Goal: Task Accomplishment & Management: Complete application form

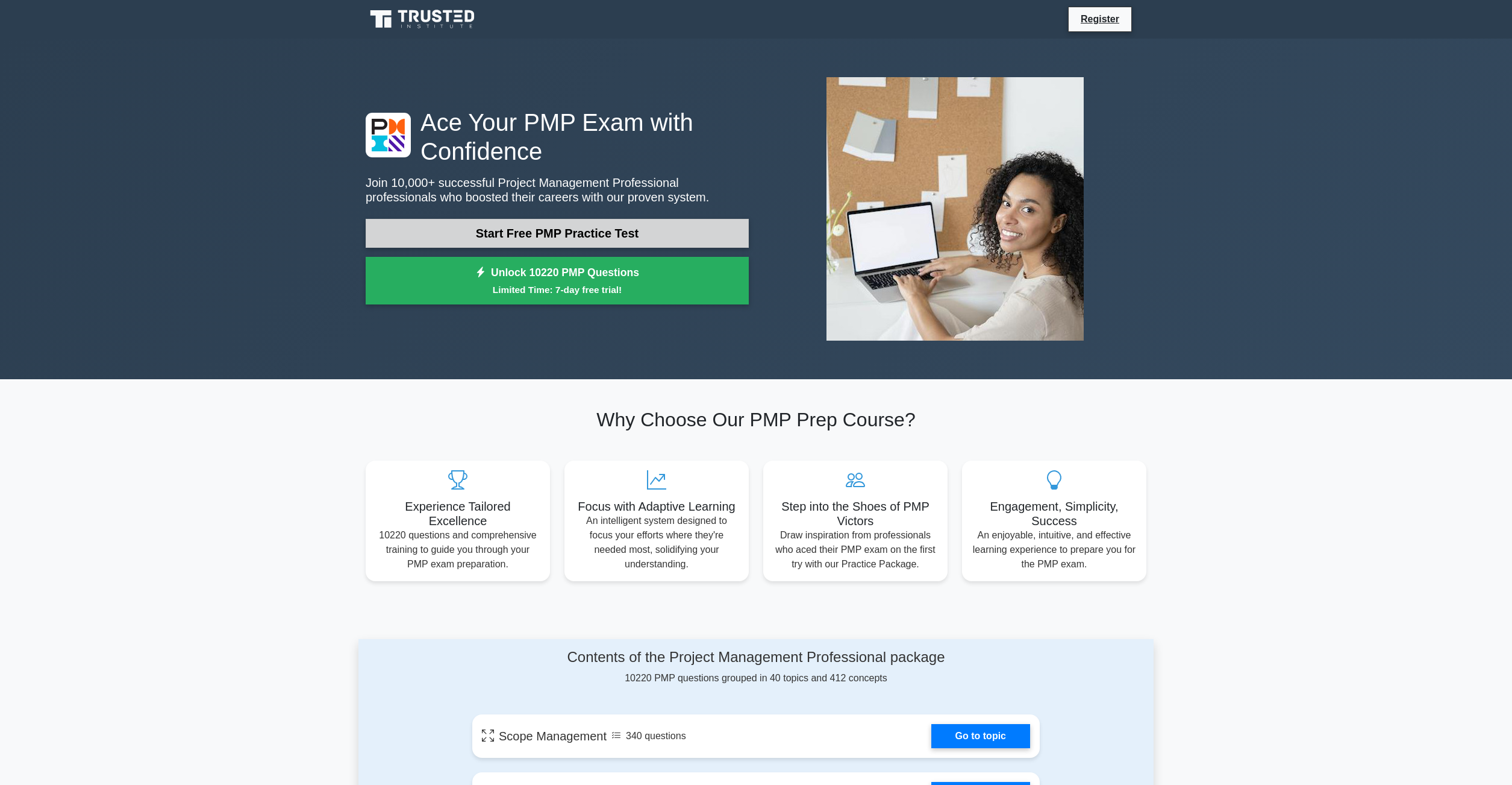
click at [583, 240] on link "Start Free PMP Practice Test" at bounding box center [557, 233] width 383 height 29
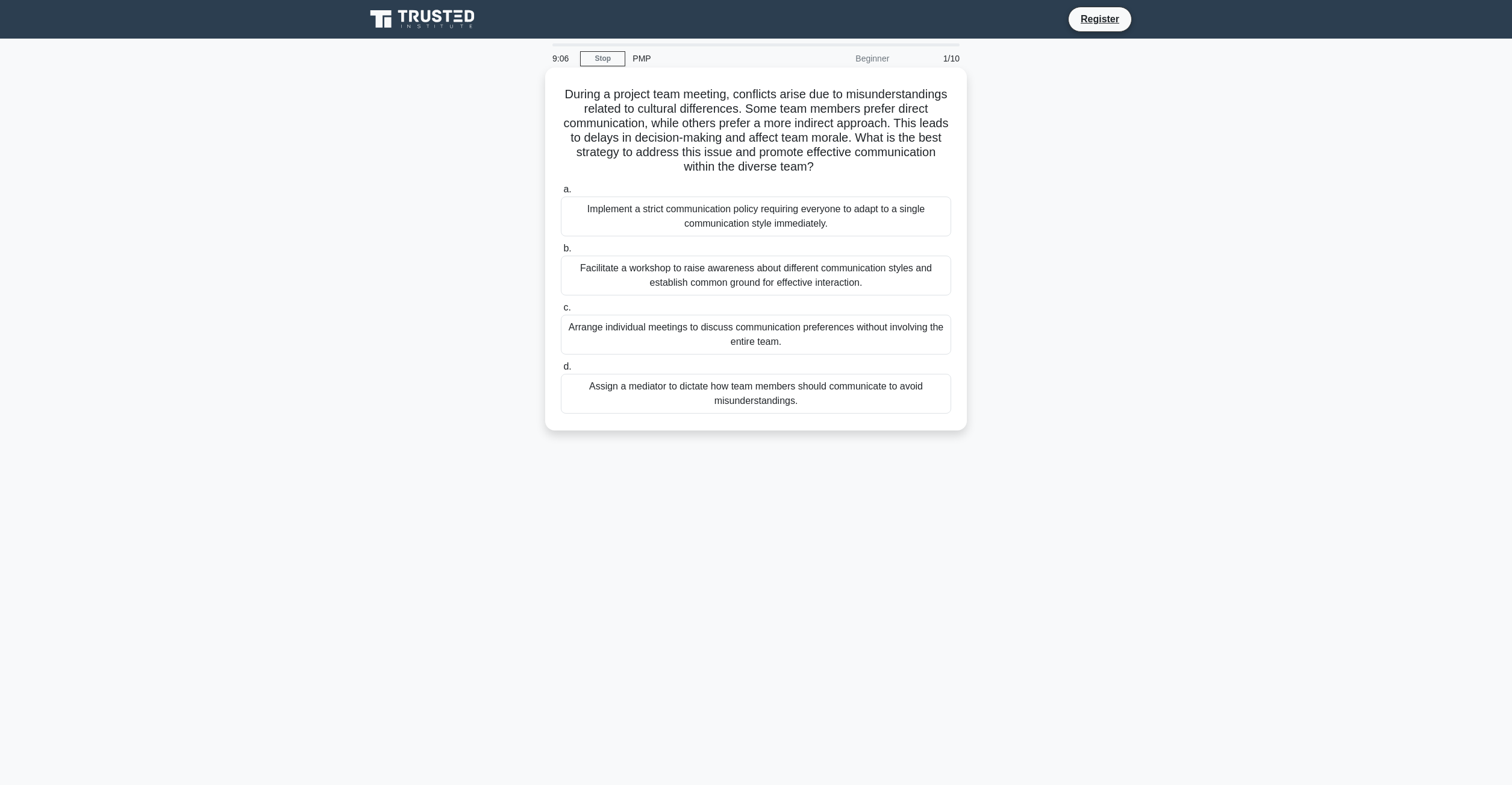
click at [799, 274] on div "Facilitate a workshop to raise awareness about different communication styles a…" at bounding box center [756, 275] width 391 height 40
click at [561, 253] on input "b. Facilitate a workshop to raise awareness about different communication style…" at bounding box center [561, 249] width 0 height 8
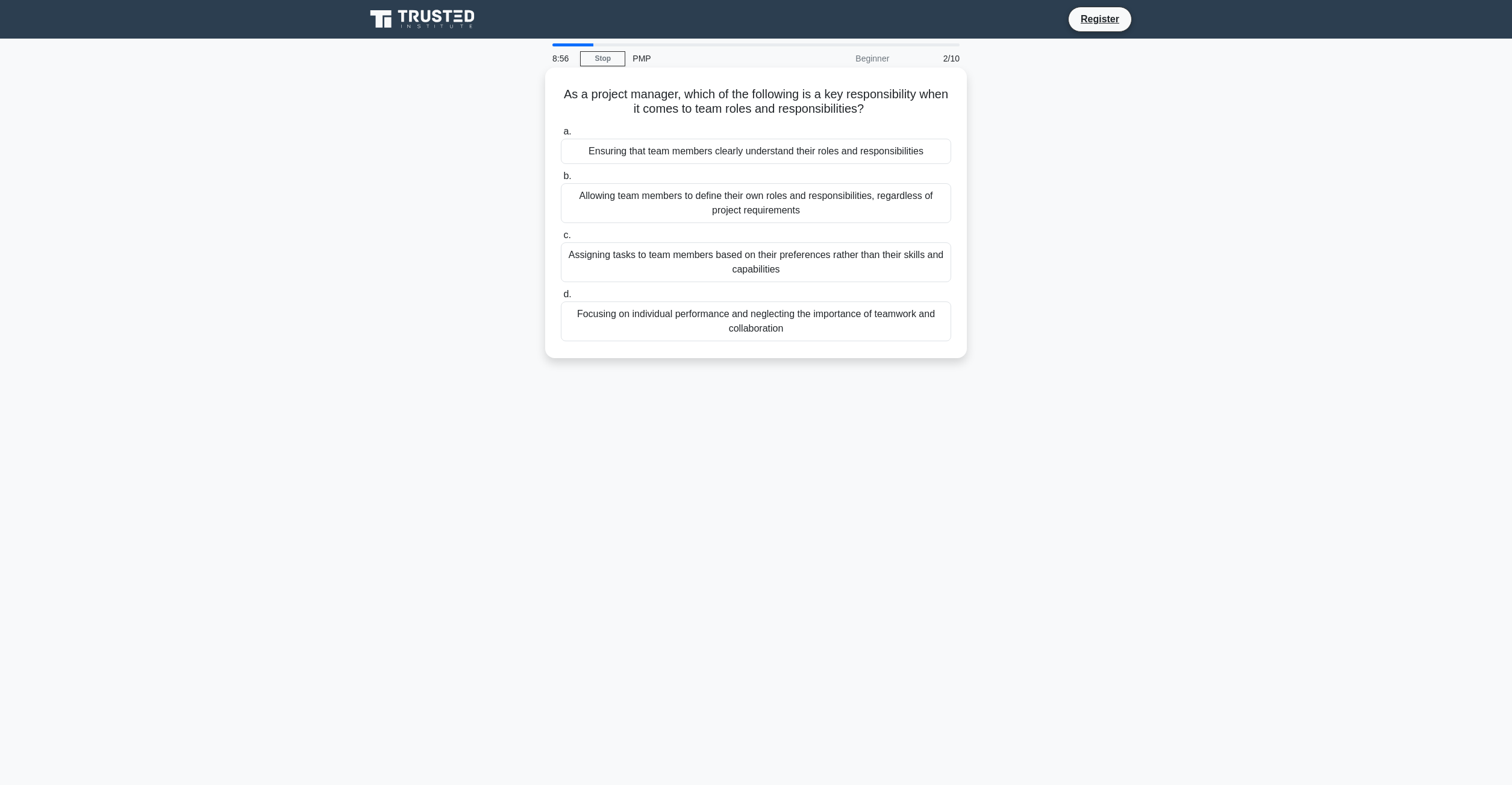
click at [749, 150] on div "Ensuring that team members clearly understand their roles and responsibilities" at bounding box center [756, 151] width 391 height 25
click at [561, 136] on input "a. Ensuring that team members clearly understand their roles and responsibiliti…" at bounding box center [561, 132] width 0 height 8
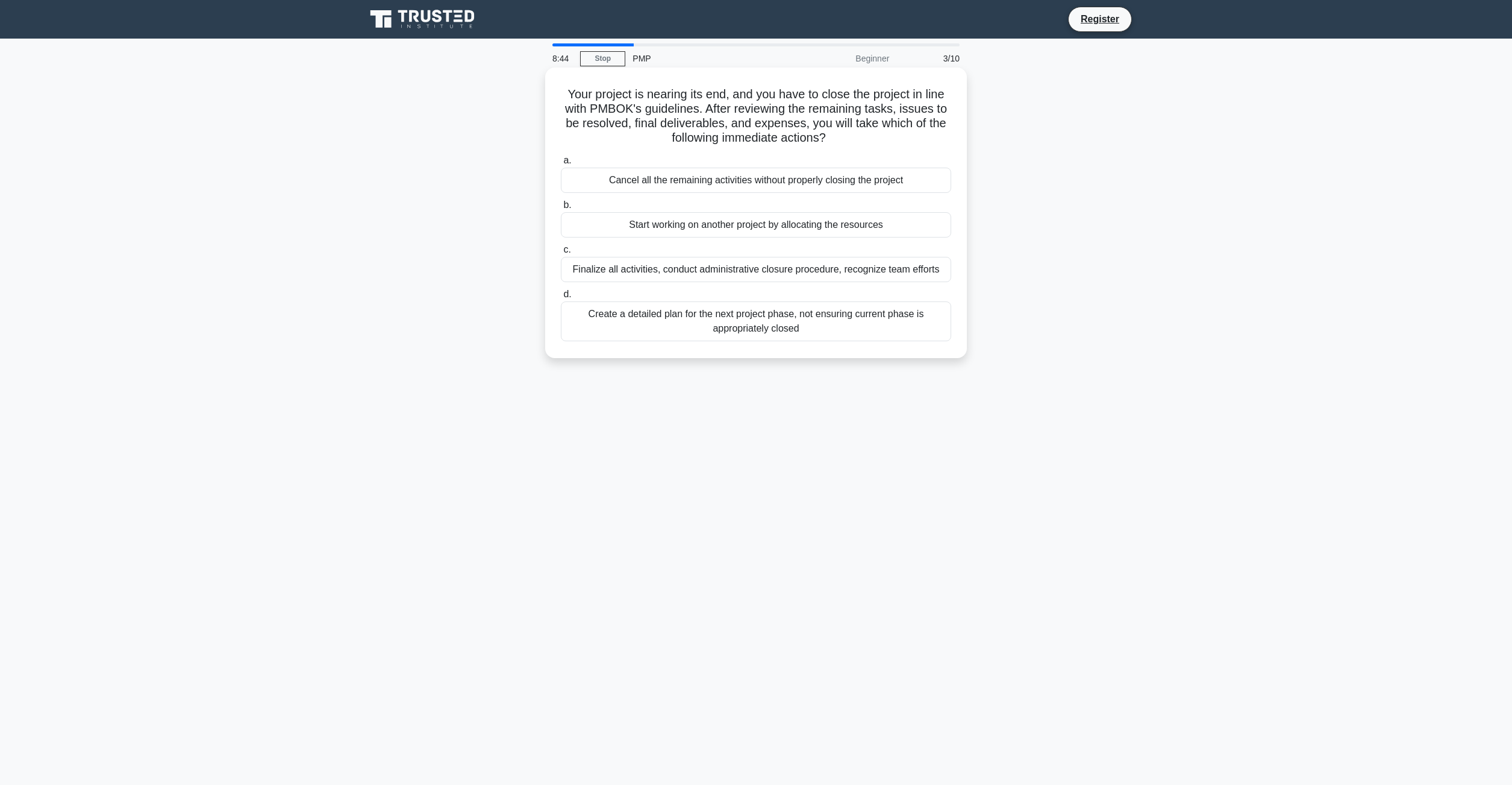
click at [782, 271] on div "Finalize all activities, conduct administrative closure procedure, recognize te…" at bounding box center [756, 269] width 391 height 25
click at [561, 254] on input "c. Finalize all activities, conduct administrative closure procedure, recognize…" at bounding box center [561, 250] width 0 height 8
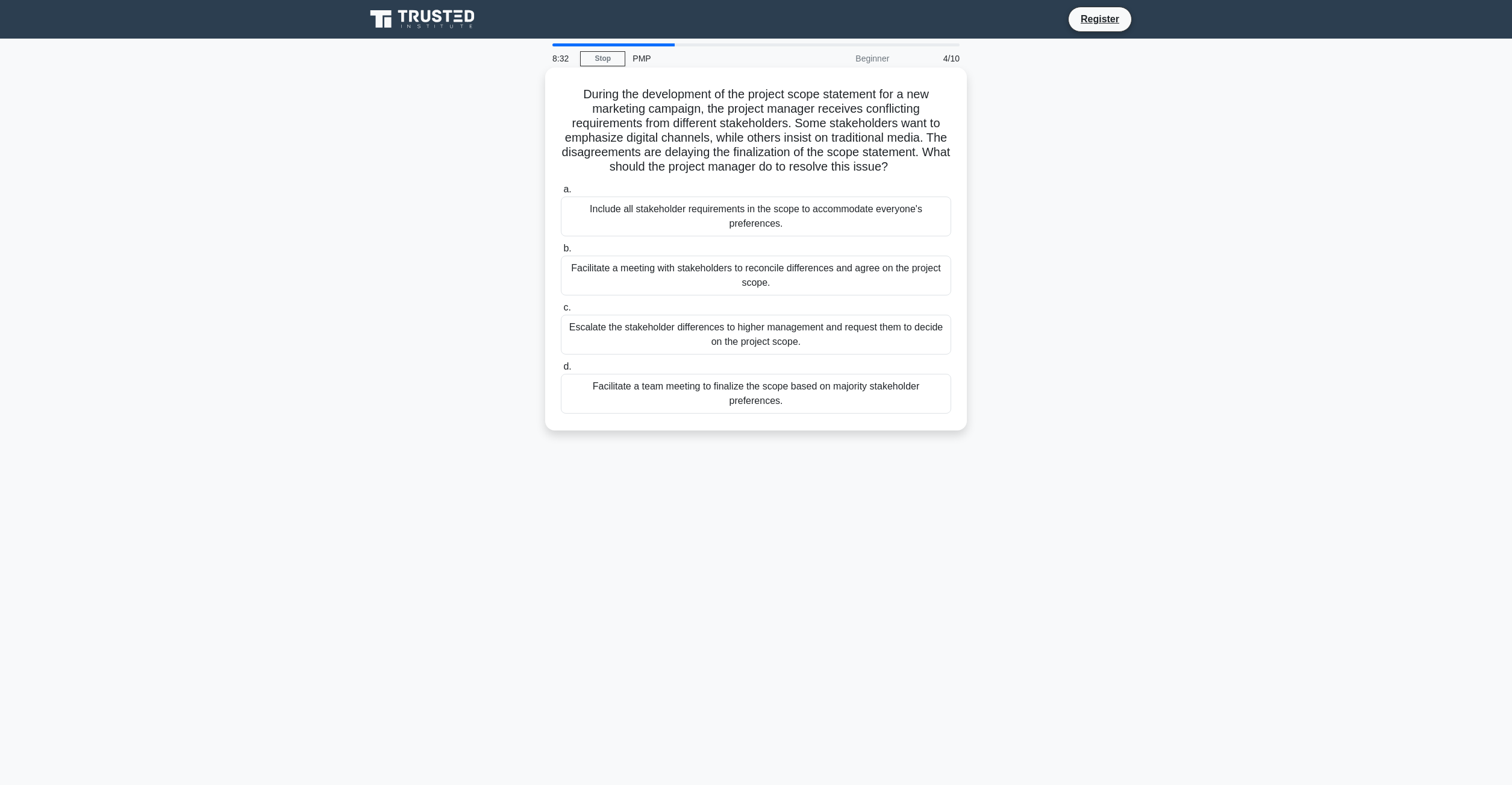
click at [819, 279] on div "Facilitate a meeting with stakeholders to reconcile differences and agree on th…" at bounding box center [756, 275] width 391 height 40
click at [561, 253] on input "b. Facilitate a meeting with stakeholders to reconcile differences and agree on…" at bounding box center [561, 249] width 0 height 8
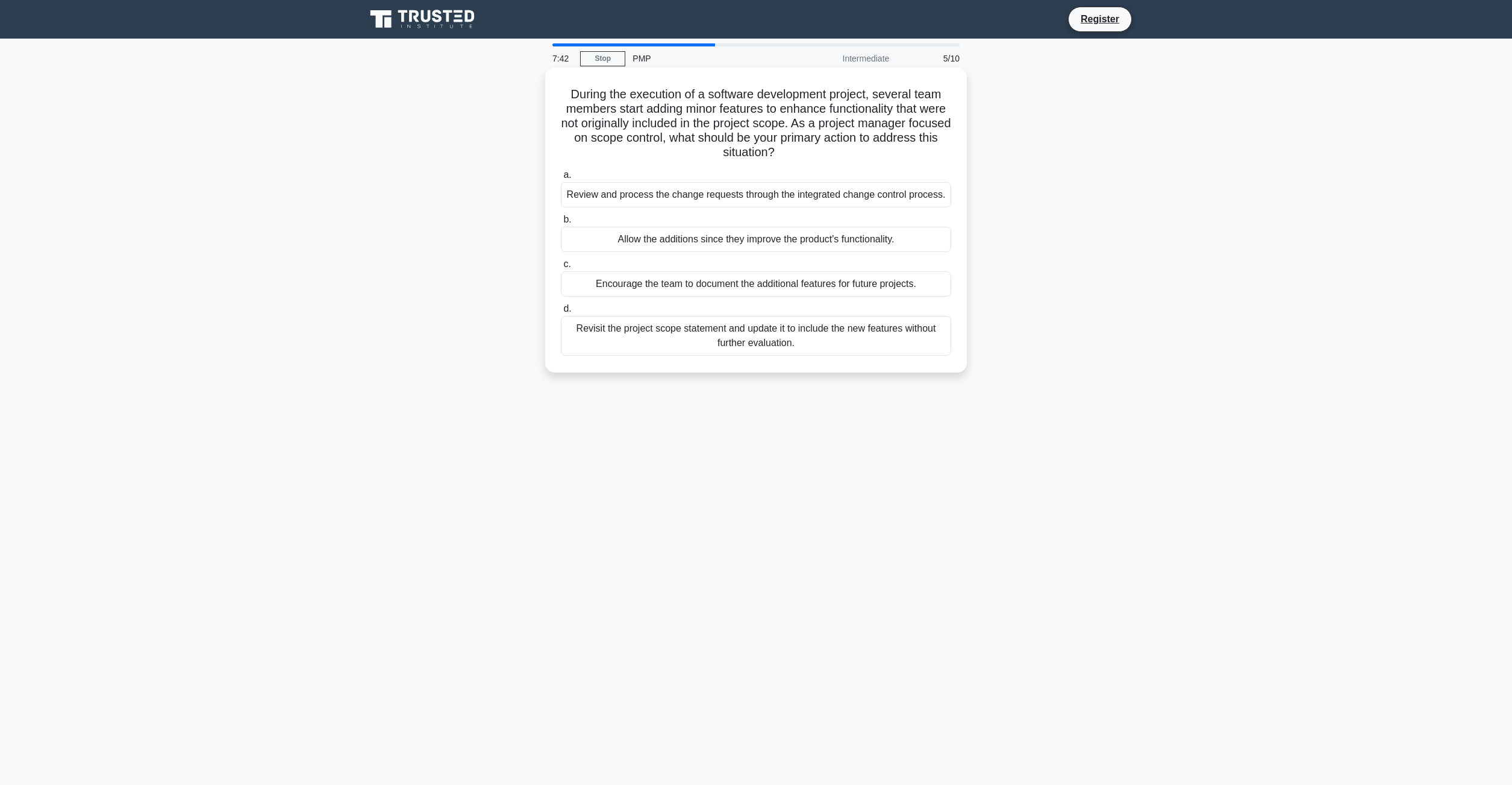
click at [885, 196] on div "Review and process the change requests through the integrated change control pr…" at bounding box center [756, 194] width 391 height 25
click at [561, 179] on input "a. Review and process the change requests through the integrated change control…" at bounding box center [561, 175] width 0 height 8
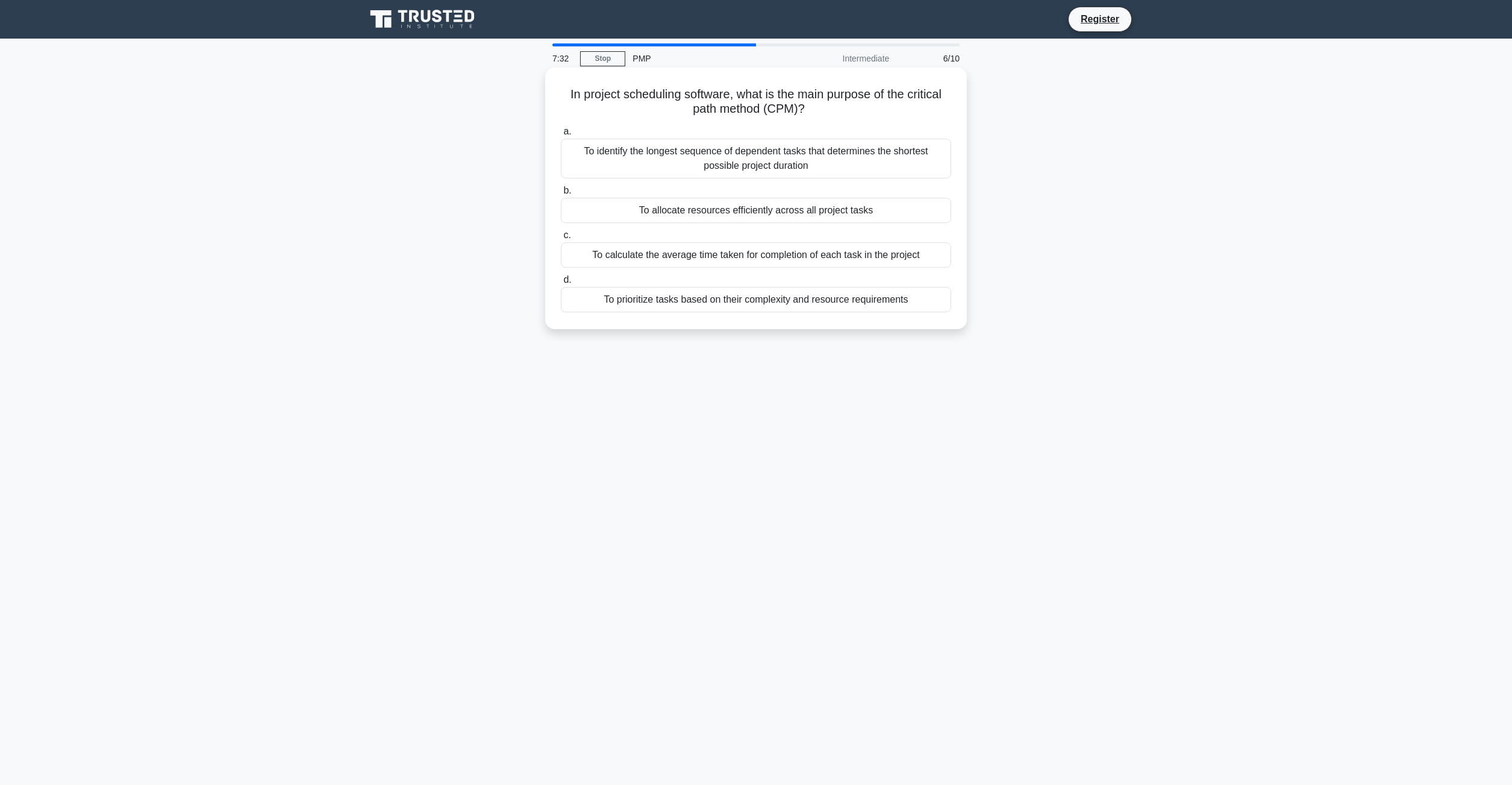
click at [837, 168] on div "To identify the longest sequence of dependent tasks that determines the shortes…" at bounding box center [756, 158] width 391 height 40
click at [561, 136] on input "a. To identify the longest sequence of dependent tasks that determines the shor…" at bounding box center [561, 132] width 0 height 8
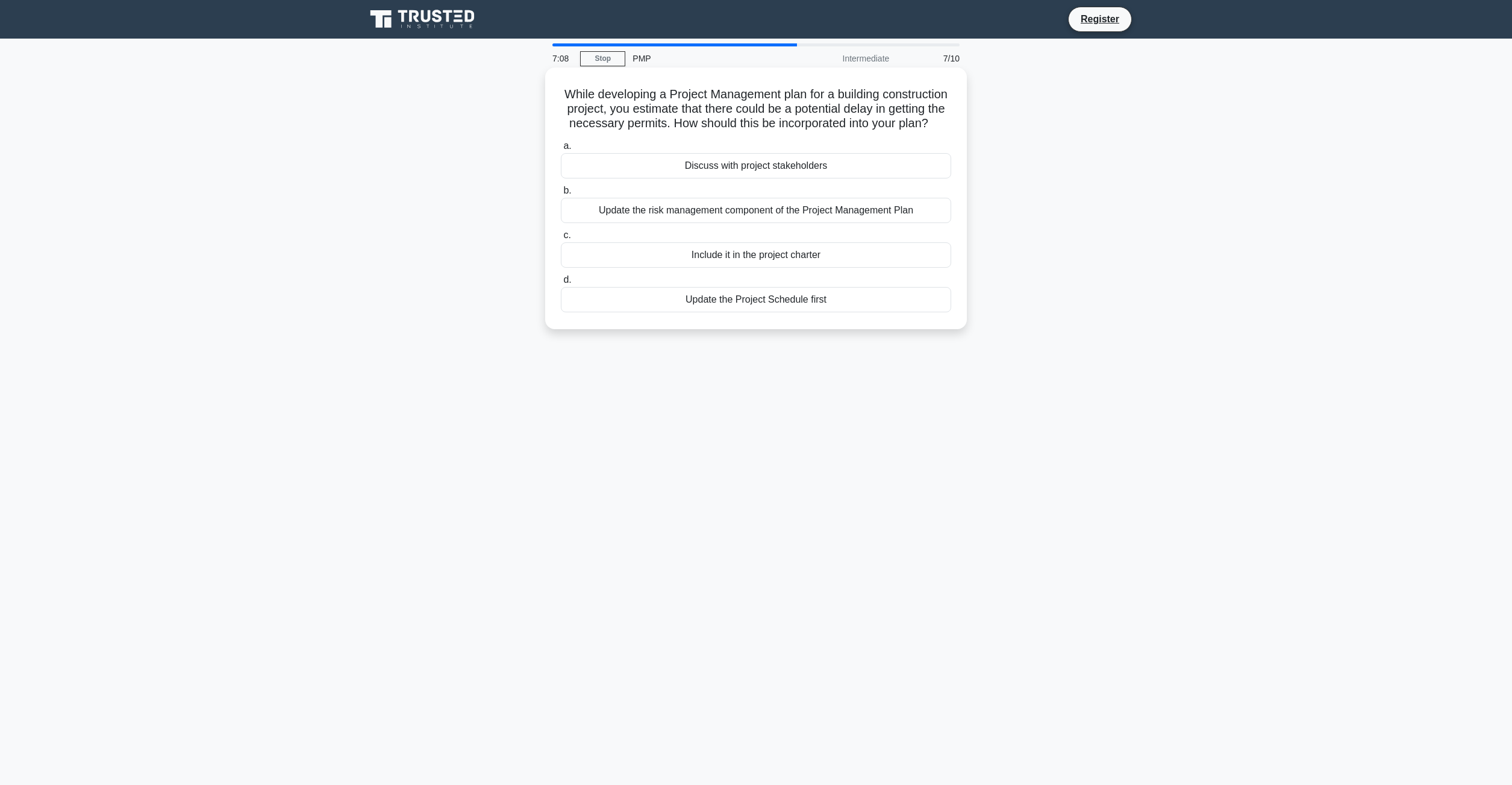
click at [823, 168] on div "Discuss with project stakeholders" at bounding box center [756, 165] width 391 height 25
click at [561, 150] on input "a. Discuss with project stakeholders" at bounding box center [561, 146] width 0 height 8
click at [901, 215] on div "Add the risk to the risk register and analyze it according to standard procedur…" at bounding box center [756, 210] width 391 height 25
click at [561, 194] on input "b. Add the risk to the risk register and analyze it according to standard proce…" at bounding box center [561, 191] width 0 height 8
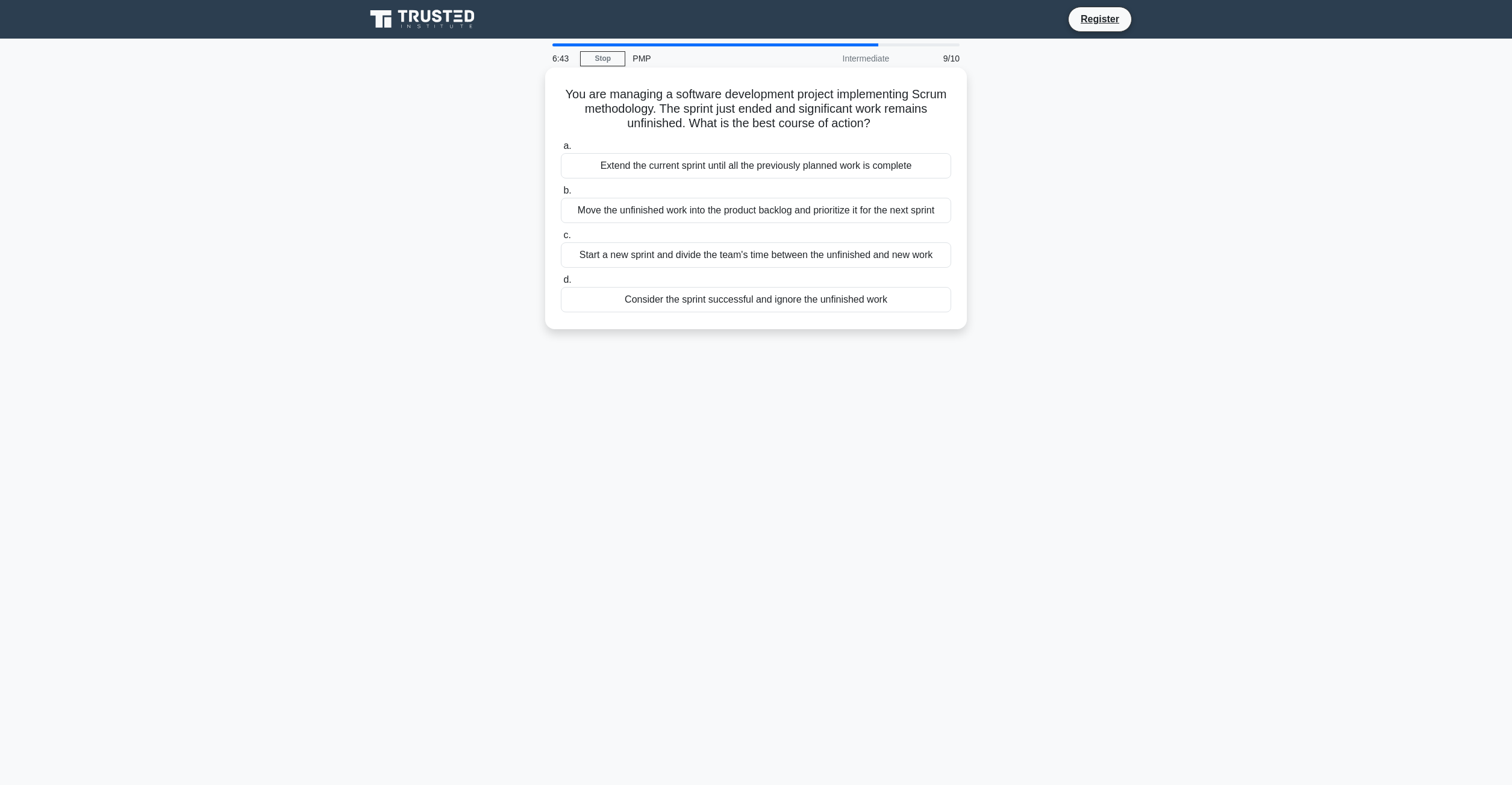
click at [729, 210] on div "Move the unfinished work into the product backlog and prioritize it for the nex…" at bounding box center [756, 210] width 391 height 25
click at [561, 194] on input "b. Move the unfinished work into the product backlog and prioritize it for the …" at bounding box center [561, 191] width 0 height 8
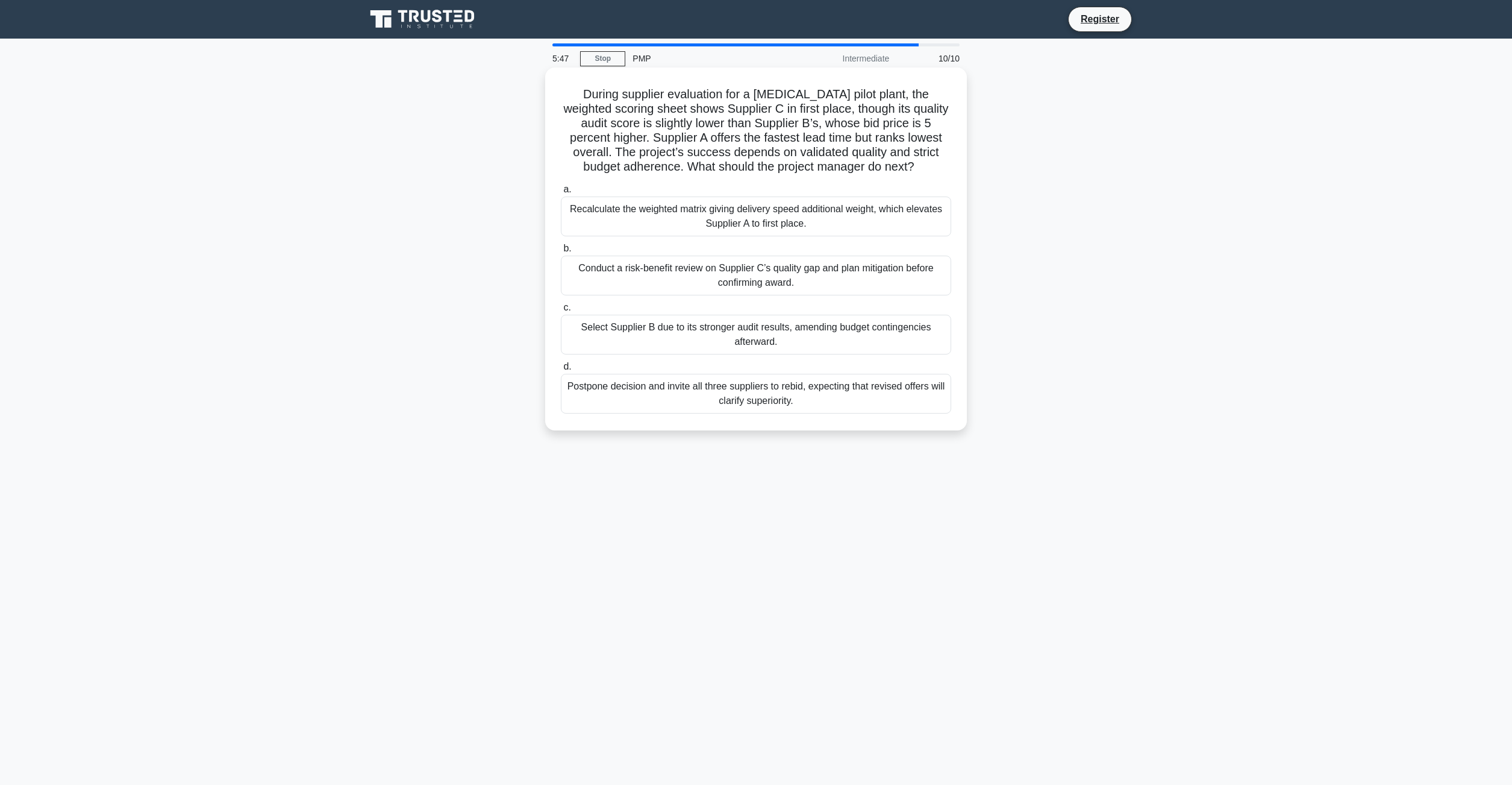
click at [744, 274] on div "Conduct a risk-benefit review on Supplier C’s quality gap and plan mitigation b…" at bounding box center [756, 275] width 391 height 40
click at [561, 253] on input "b. Conduct a risk-benefit review on Supplier C’s quality gap and plan mitigatio…" at bounding box center [561, 249] width 0 height 8
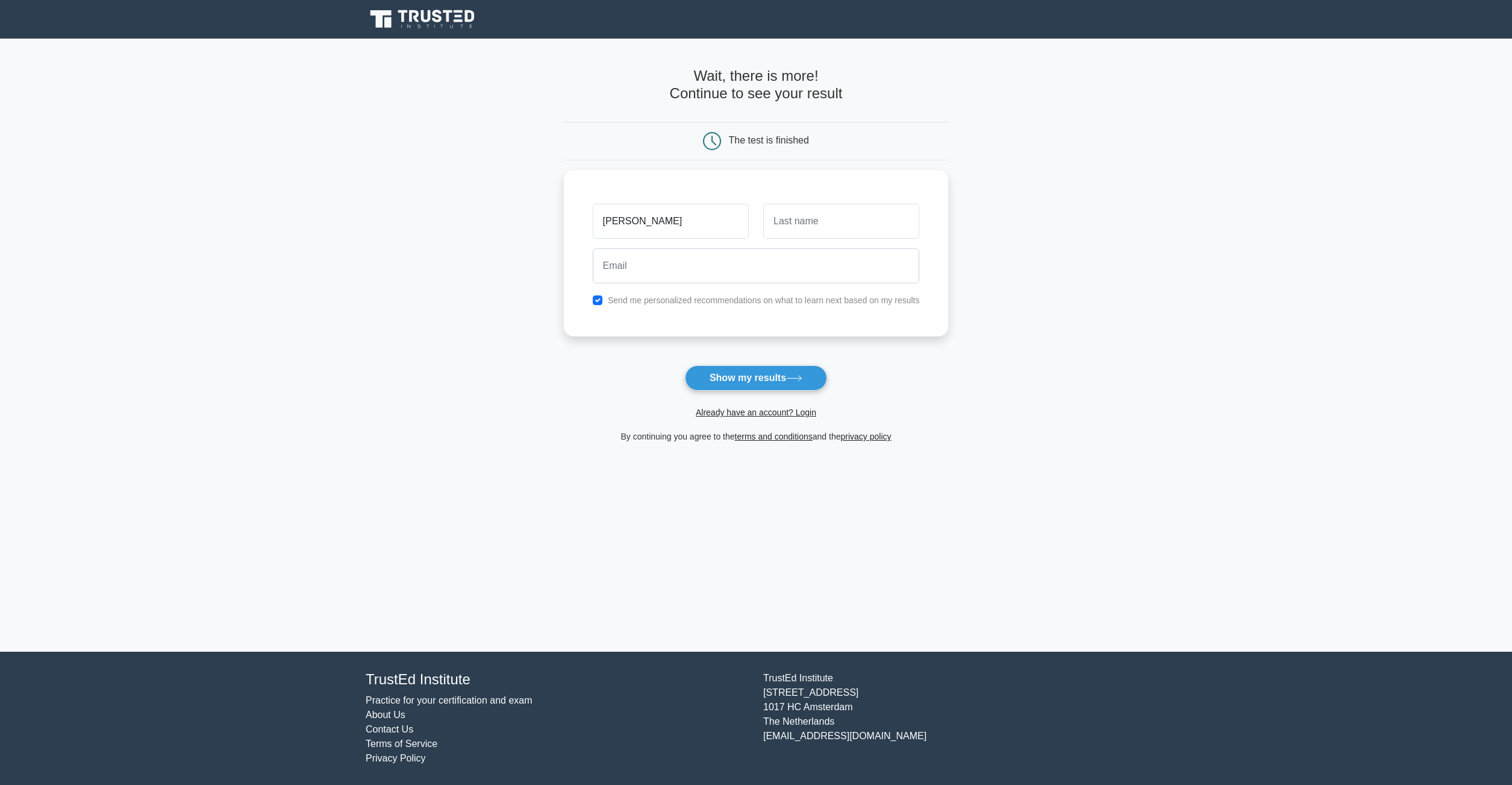
type input "[PERSON_NAME]"
type input "reynolds"
type input "no@odjgljdfhgjvfd.com"
click at [725, 300] on label "Send me personalized recommendations on what to learn next based on my results" at bounding box center [763, 297] width 312 height 10
click at [600, 299] on input "checkbox" at bounding box center [598, 297] width 10 height 10
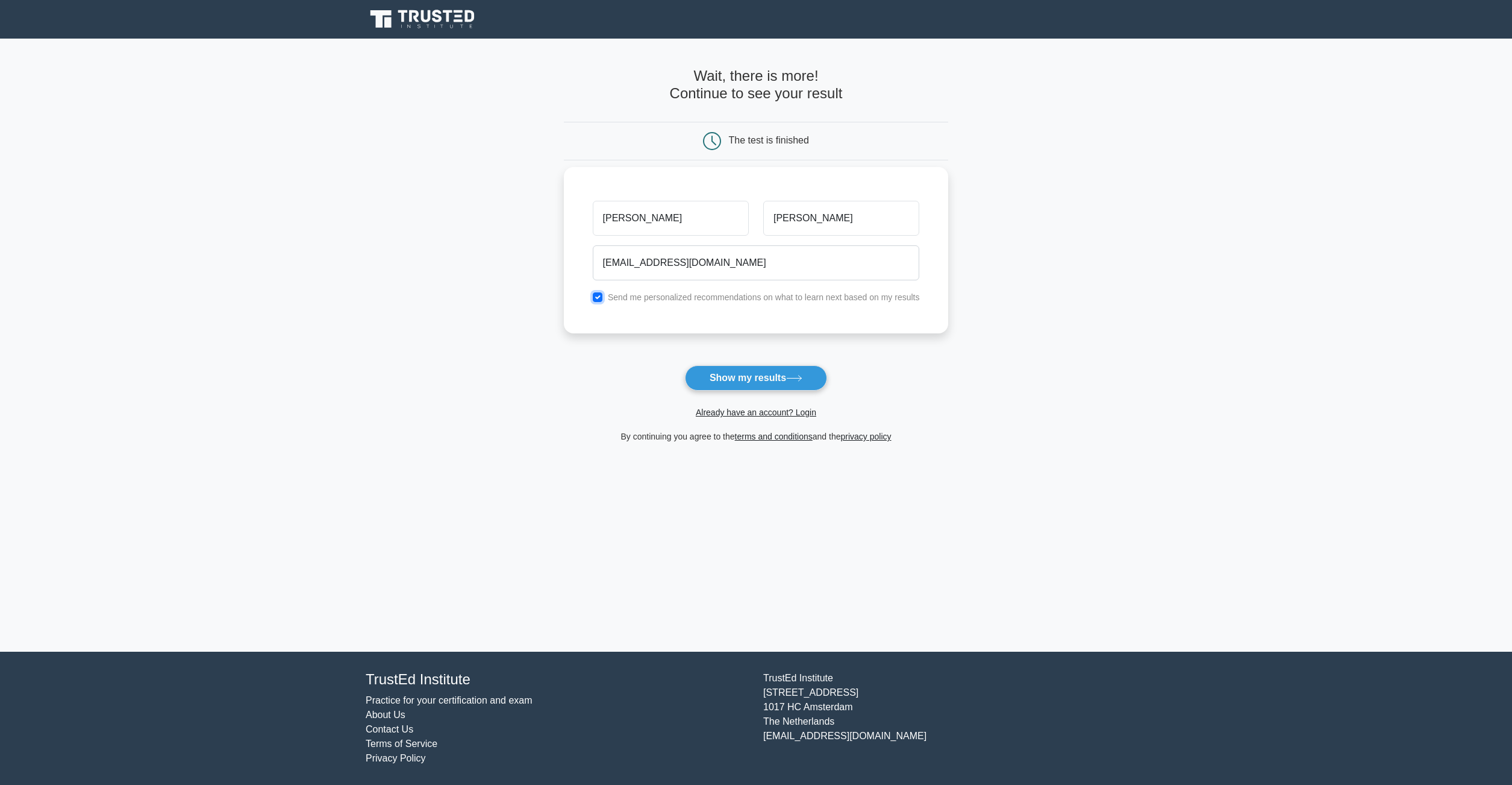
checkbox input "false"
click at [712, 375] on button "Show my results" at bounding box center [755, 377] width 142 height 25
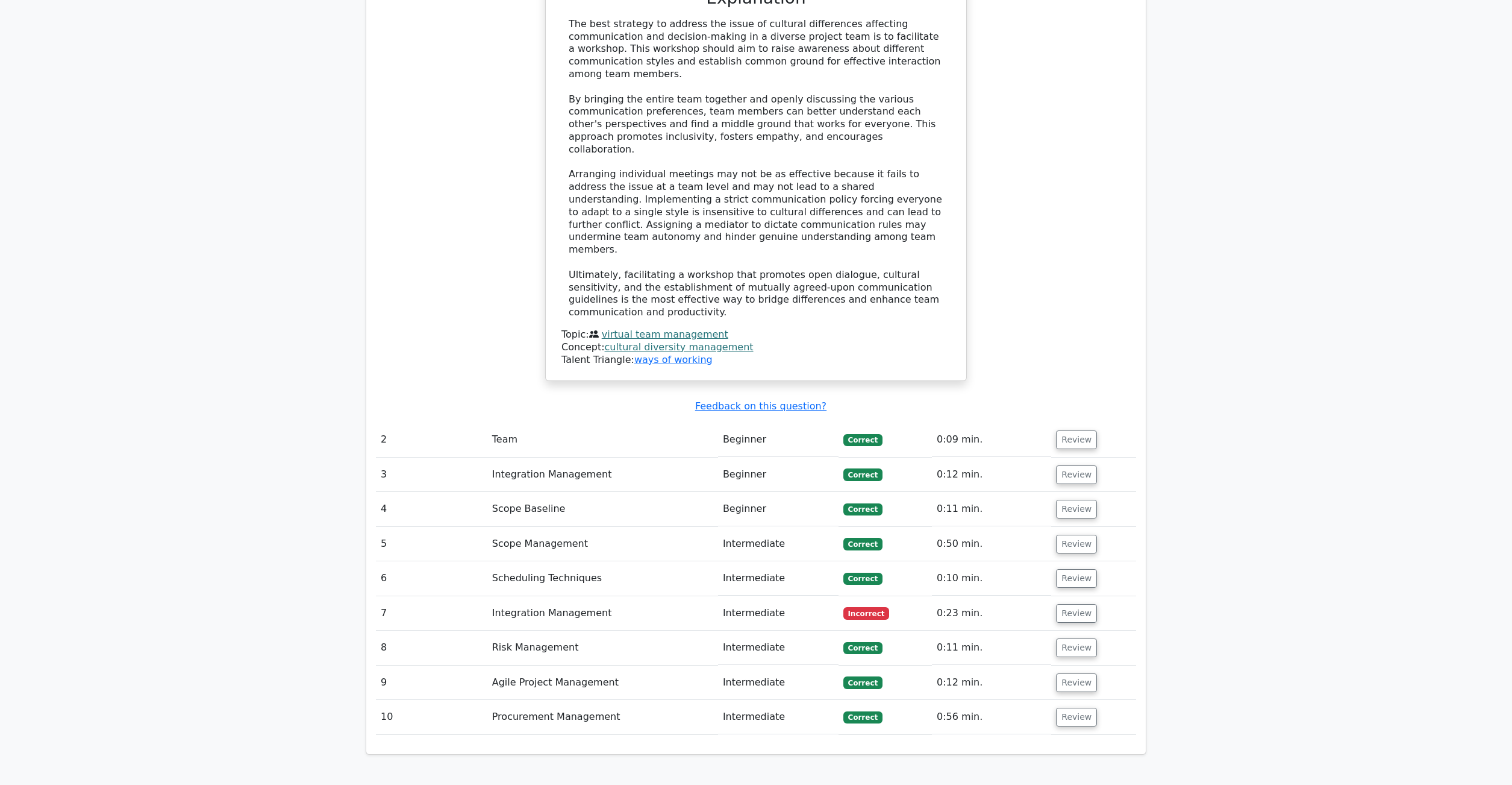
scroll to position [1558, 0]
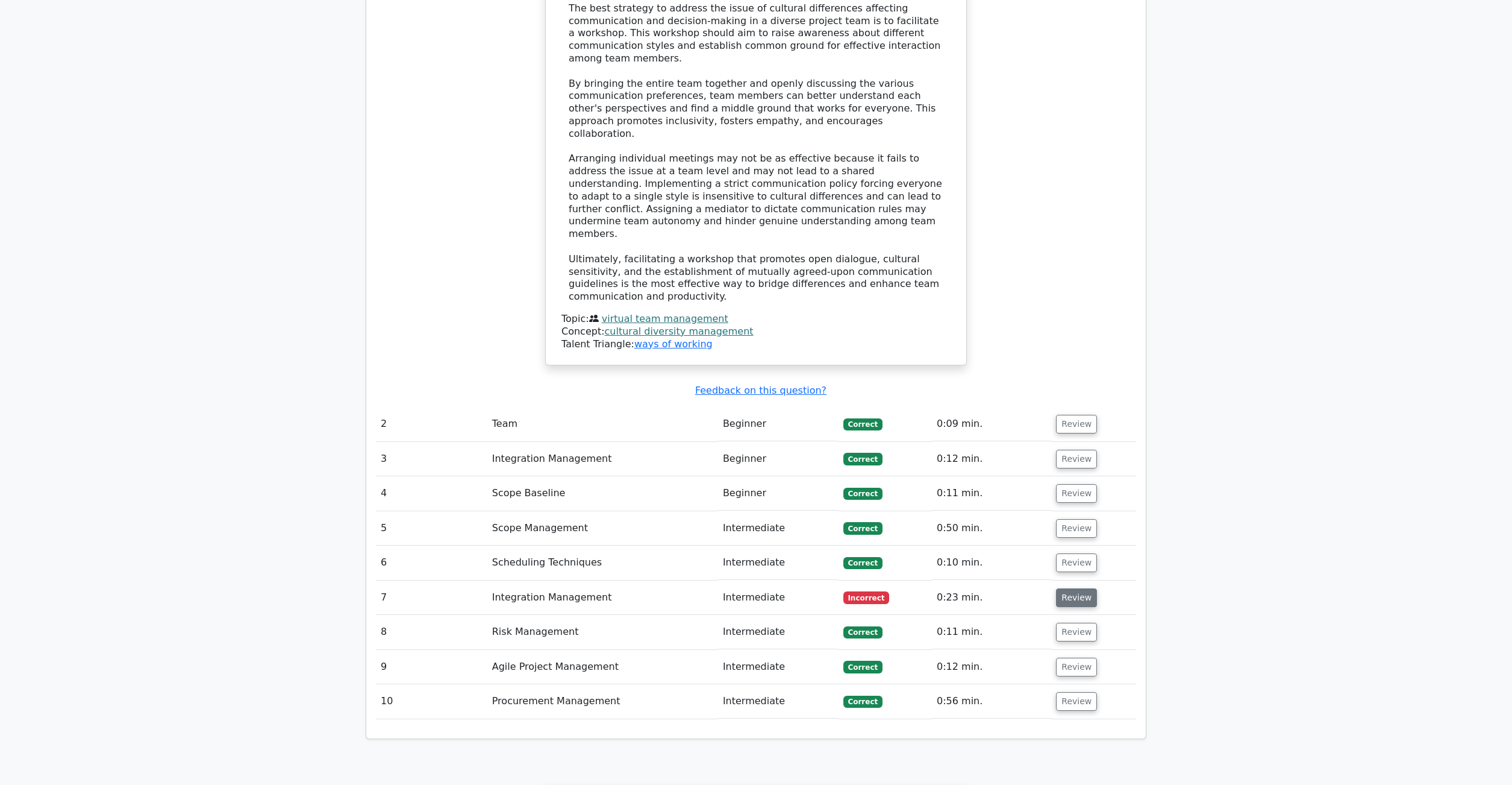
click at [1074, 588] on button "Review" at bounding box center [1076, 597] width 41 height 18
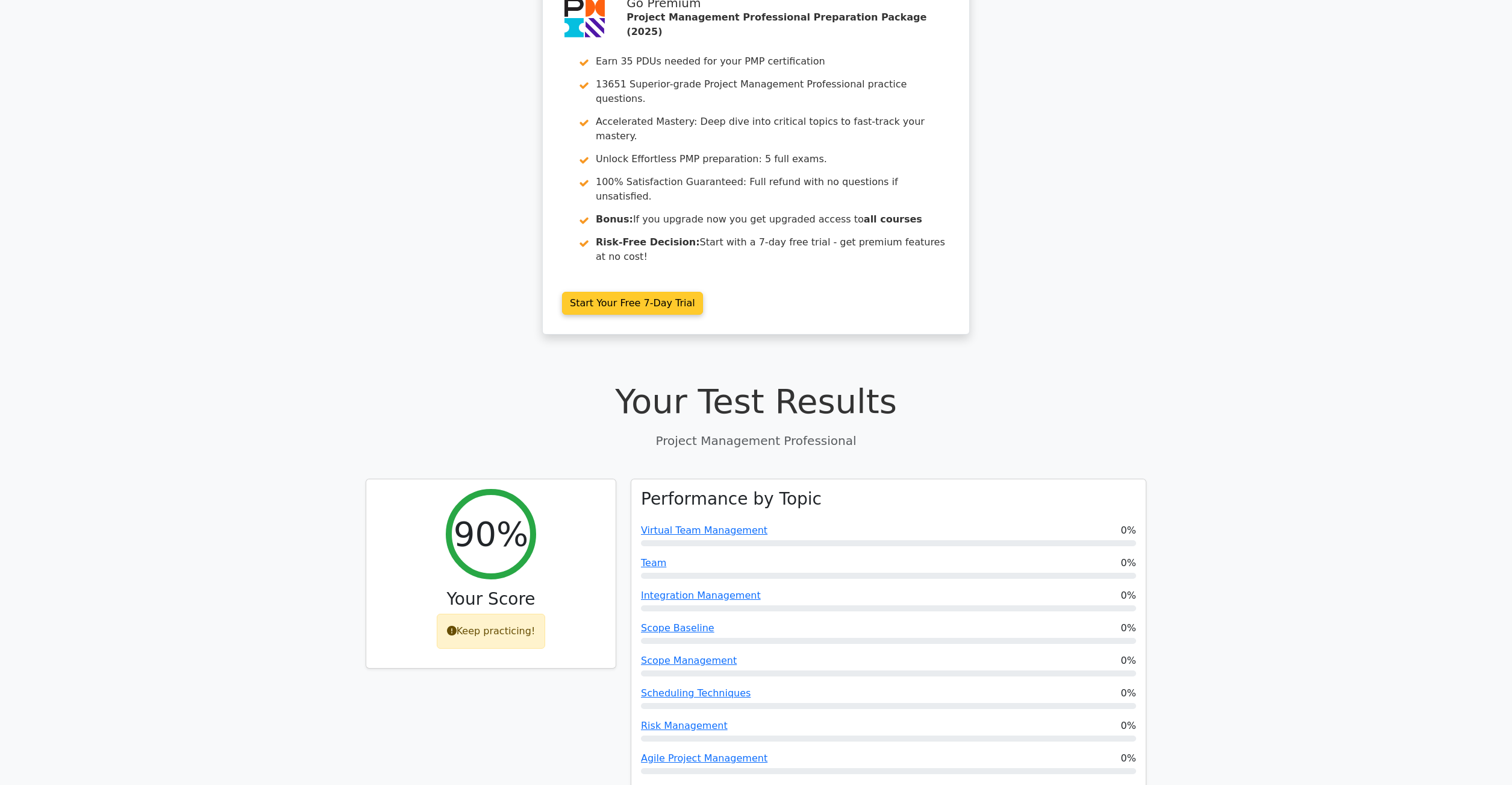
scroll to position [0, 0]
